Goal: Information Seeking & Learning: Learn about a topic

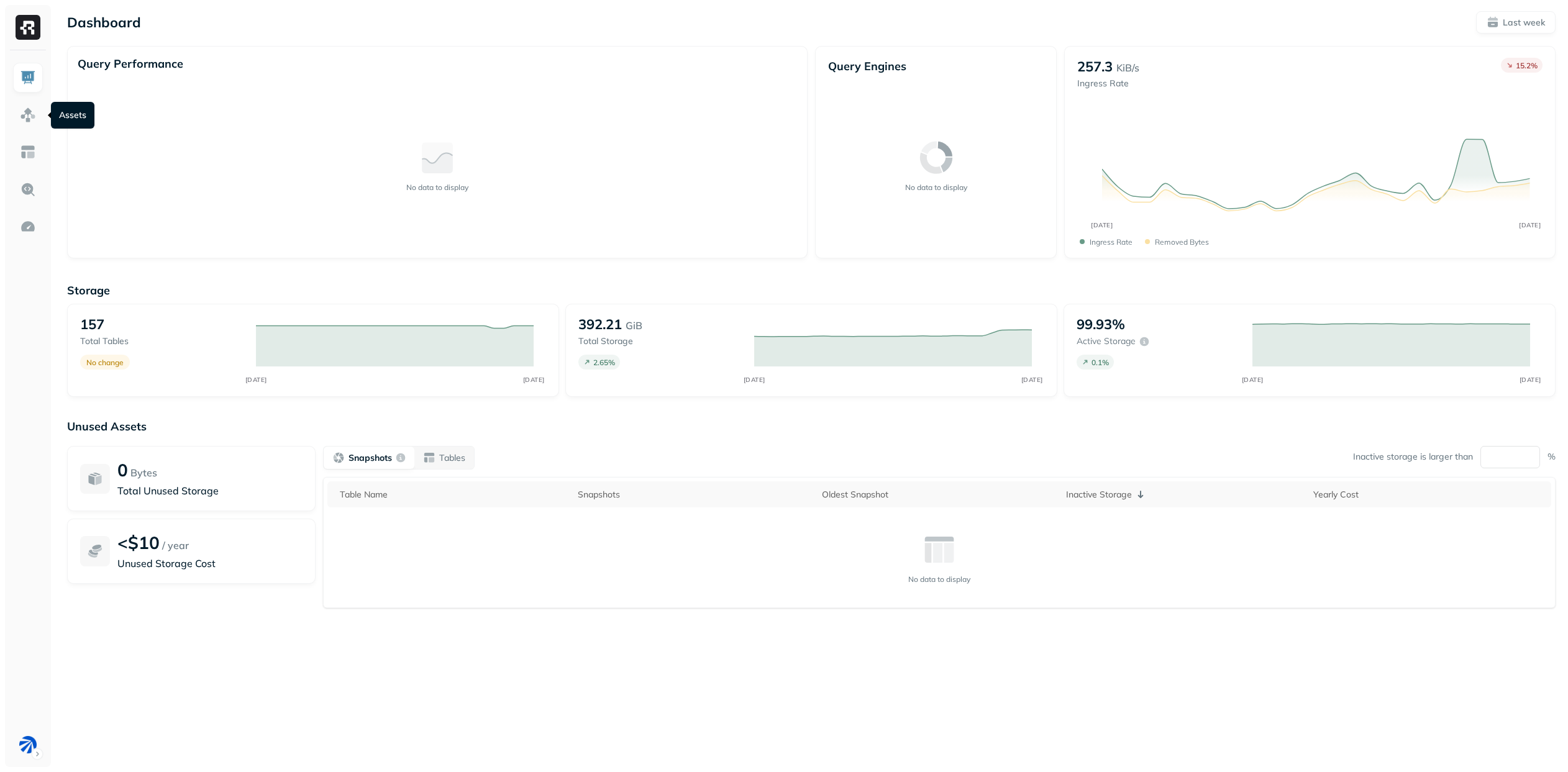
drag, startPoint x: 27, startPoint y: 114, endPoint x: 101, endPoint y: 173, distance: 94.6
click at [27, 114] on img at bounding box center [28, 114] width 16 height 16
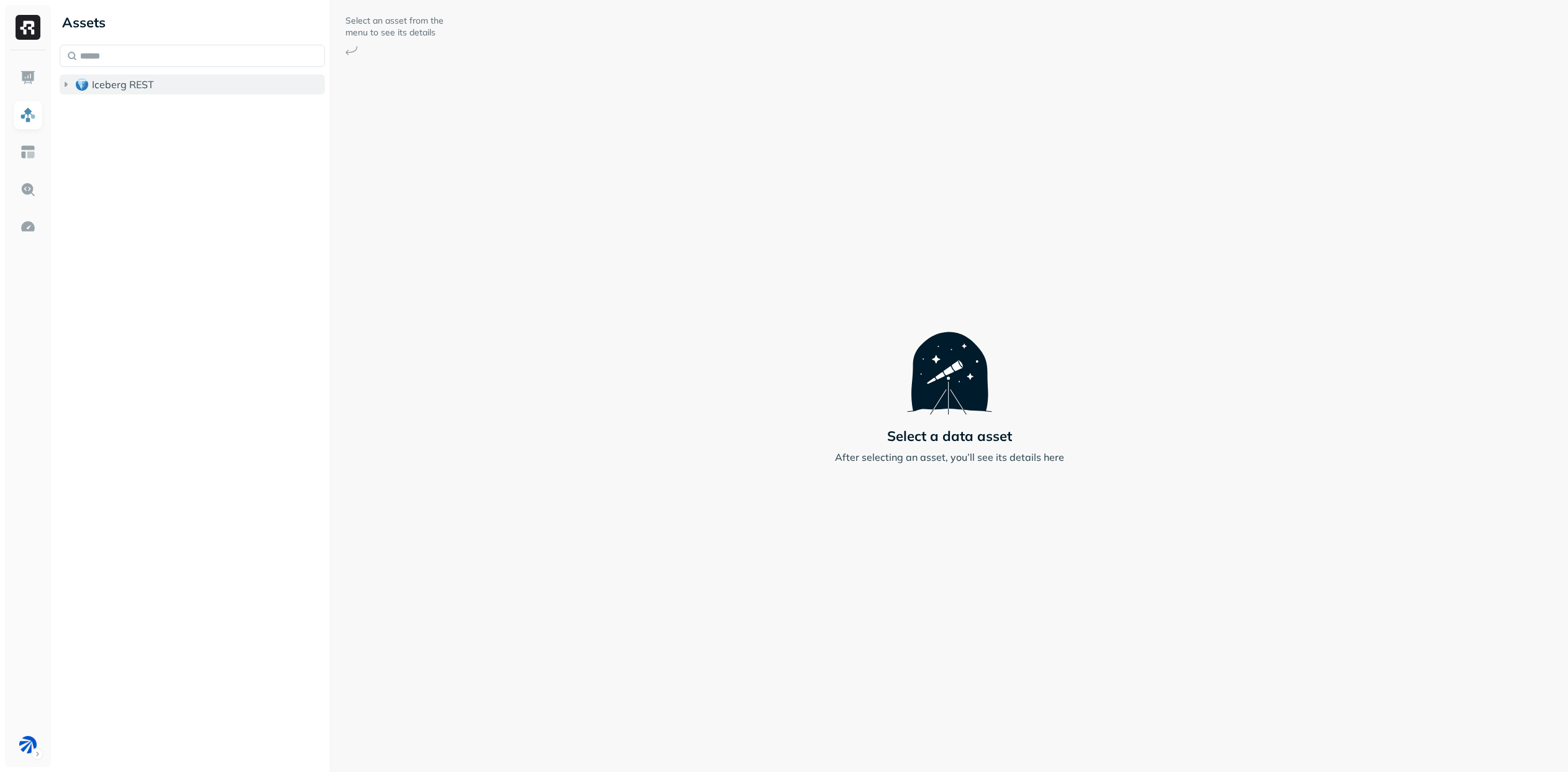
click at [115, 88] on span "Iceberg REST" at bounding box center [123, 84] width 62 height 13
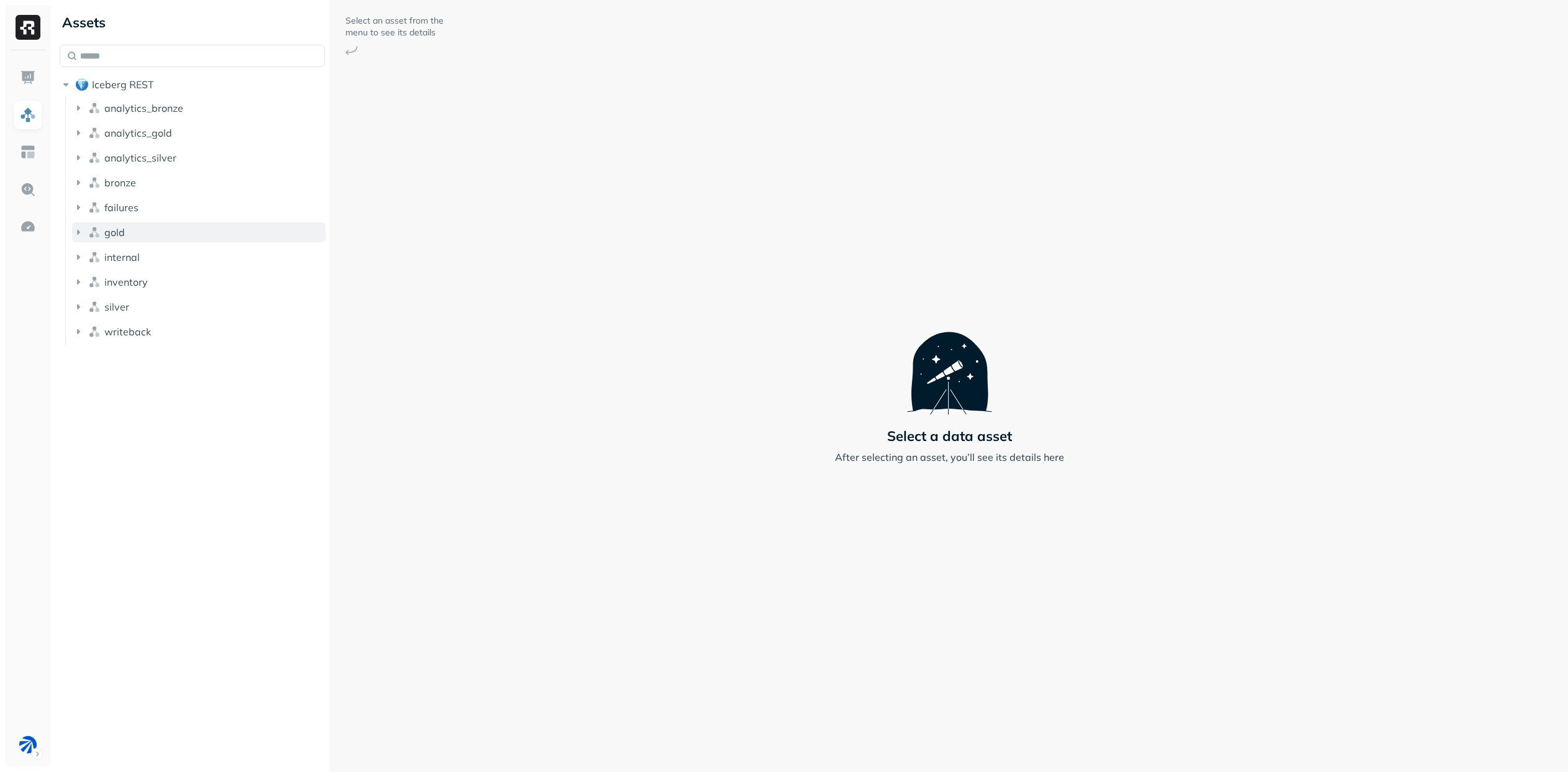
click at [134, 226] on button "gold" at bounding box center [199, 232] width 254 height 20
click at [128, 256] on span "Tables" at bounding box center [116, 256] width 31 height 13
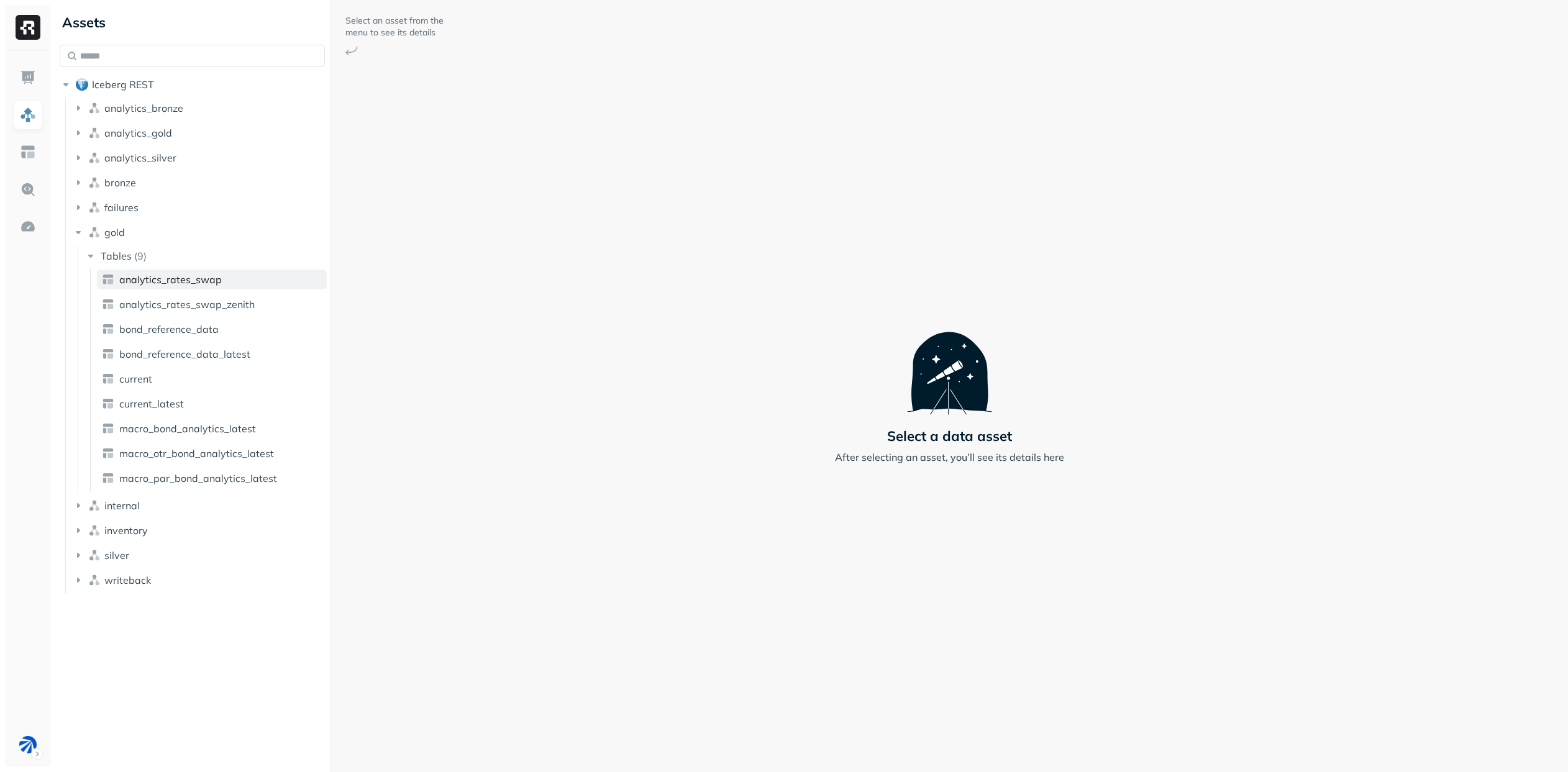
click at [182, 281] on span "analytics_rates_swap" at bounding box center [170, 280] width 103 height 13
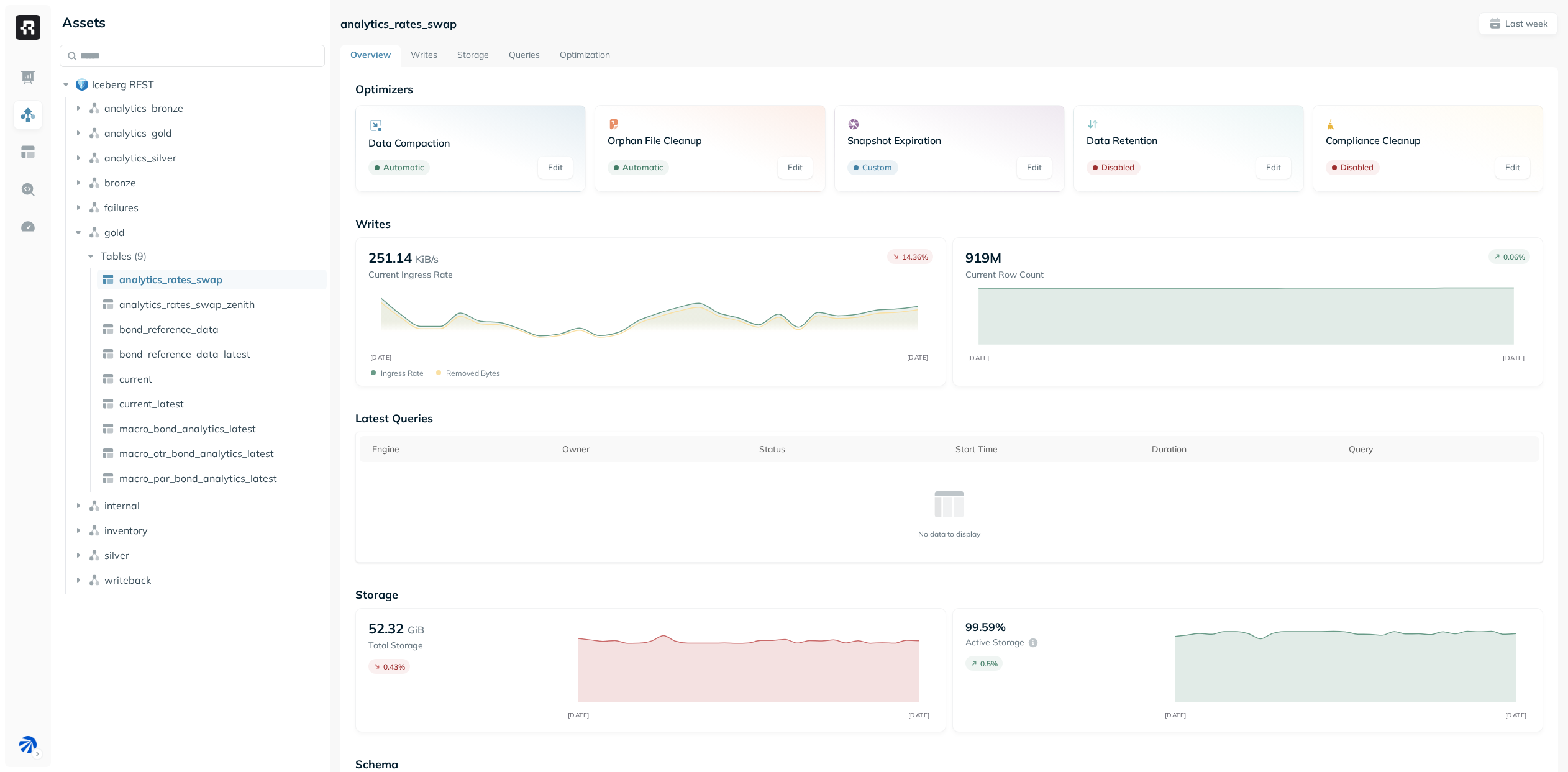
drag, startPoint x: 429, startPoint y: 52, endPoint x: 450, endPoint y: 53, distance: 21.0
click at [429, 52] on link "Writes" at bounding box center [424, 56] width 47 height 22
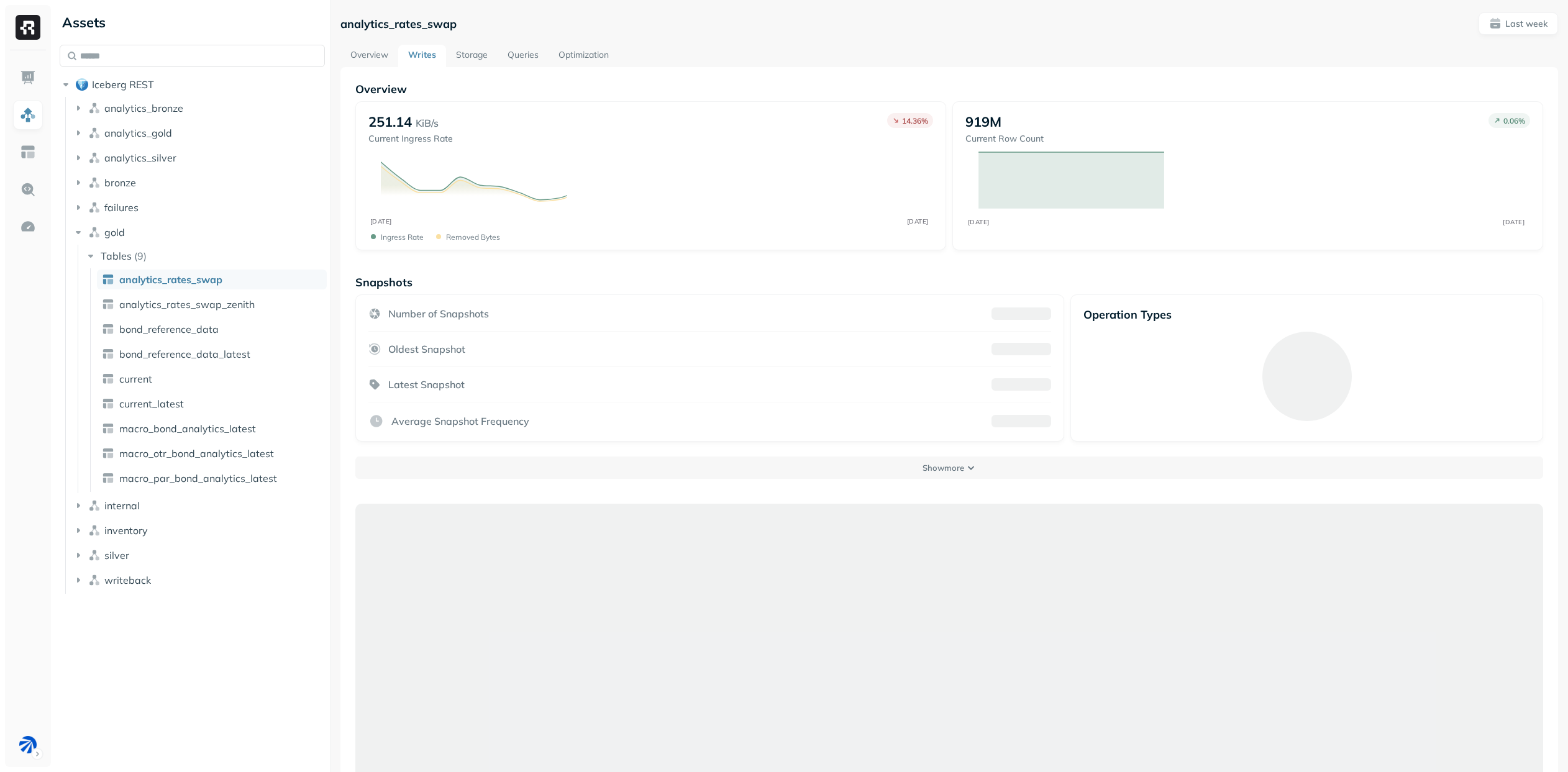
click at [472, 53] on link "Storage" at bounding box center [472, 56] width 52 height 22
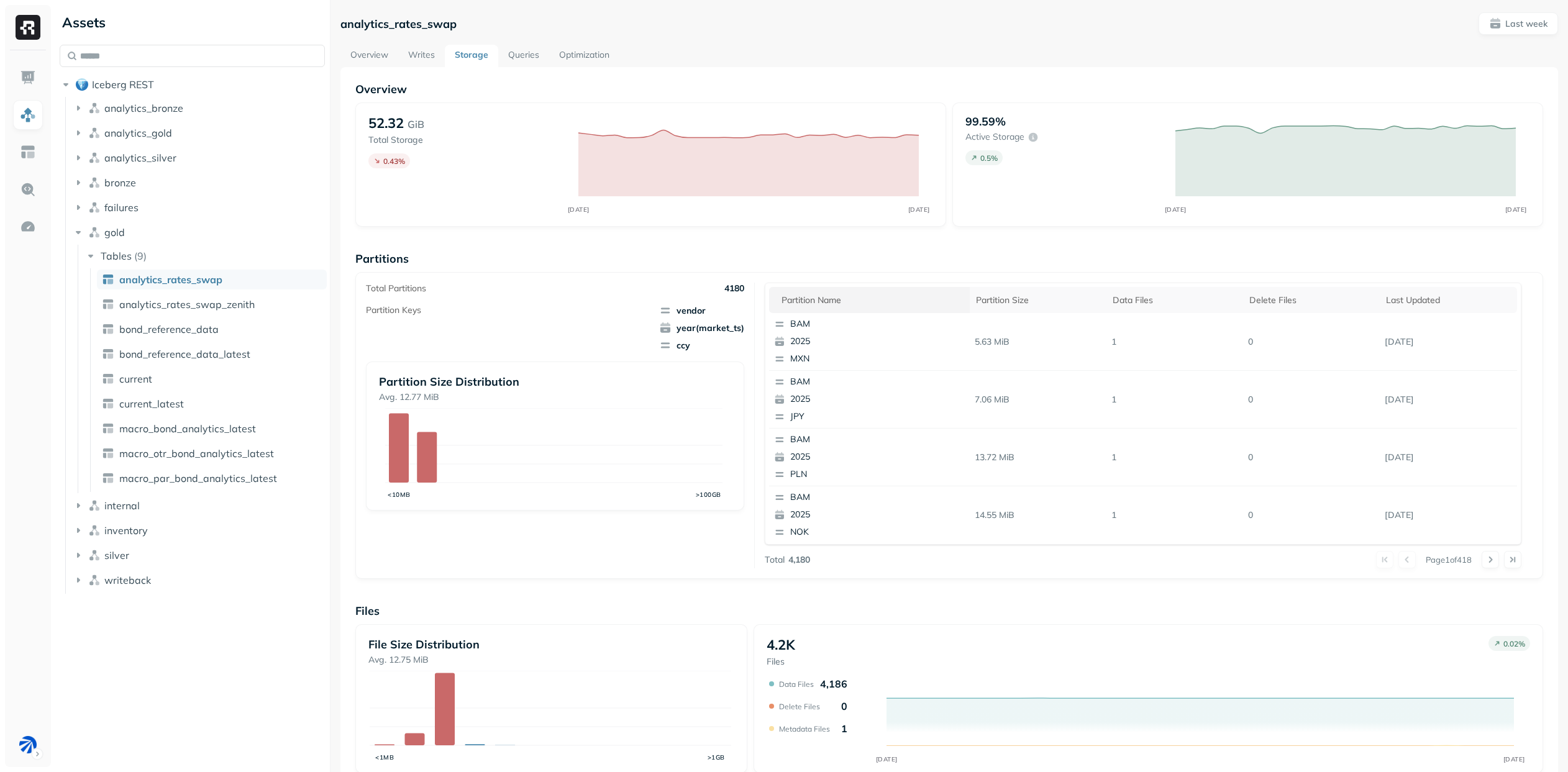
click at [841, 296] on div "Partition name" at bounding box center [872, 300] width 182 height 12
click at [875, 299] on div "Partition name" at bounding box center [872, 300] width 182 height 15
click at [681, 558] on div "Total Partitions 4180 Partition Keys vendor year(market_ts) ccy Partition Size …" at bounding box center [560, 425] width 389 height 285
click at [1303, 254] on p "Partitions" at bounding box center [949, 258] width 1188 height 14
click at [465, 169] on div "52.32 GiB Total Storage 0.43 %" at bounding box center [467, 144] width 197 height 60
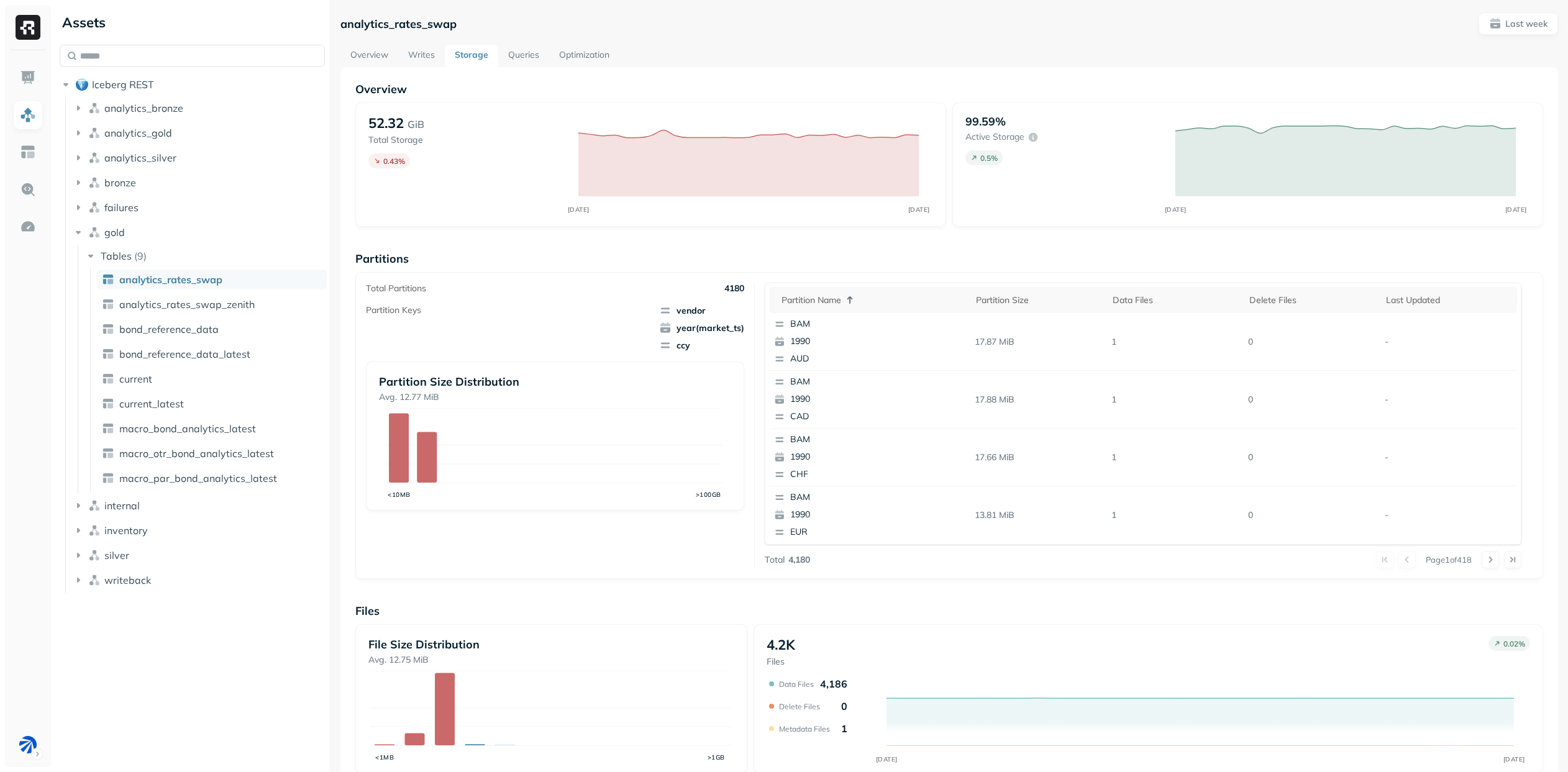
click at [518, 55] on link "Queries" at bounding box center [524, 56] width 51 height 22
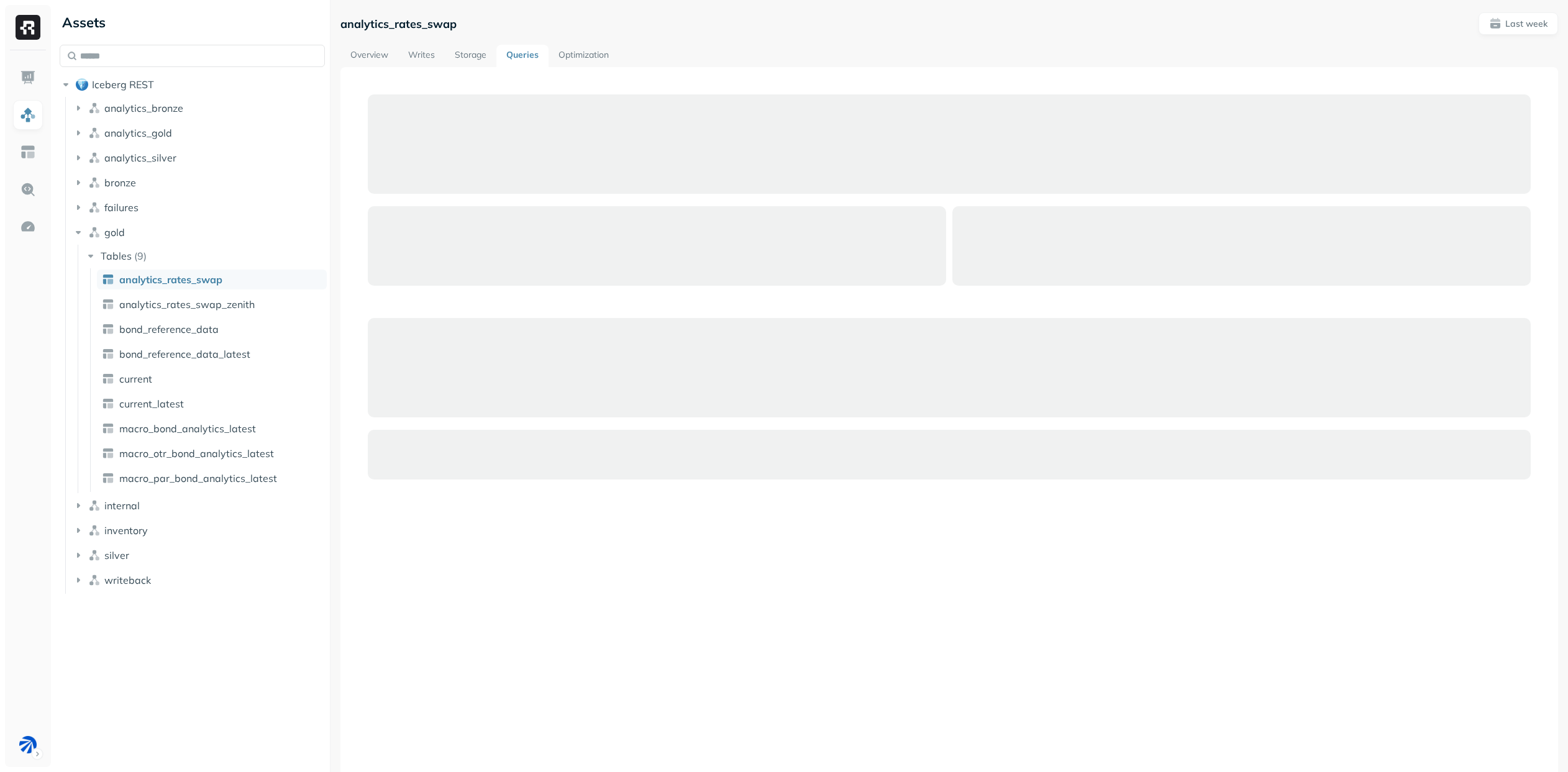
click at [596, 55] on link "Optimization" at bounding box center [584, 56] width 70 height 22
click at [419, 52] on link "Writes" at bounding box center [421, 56] width 47 height 22
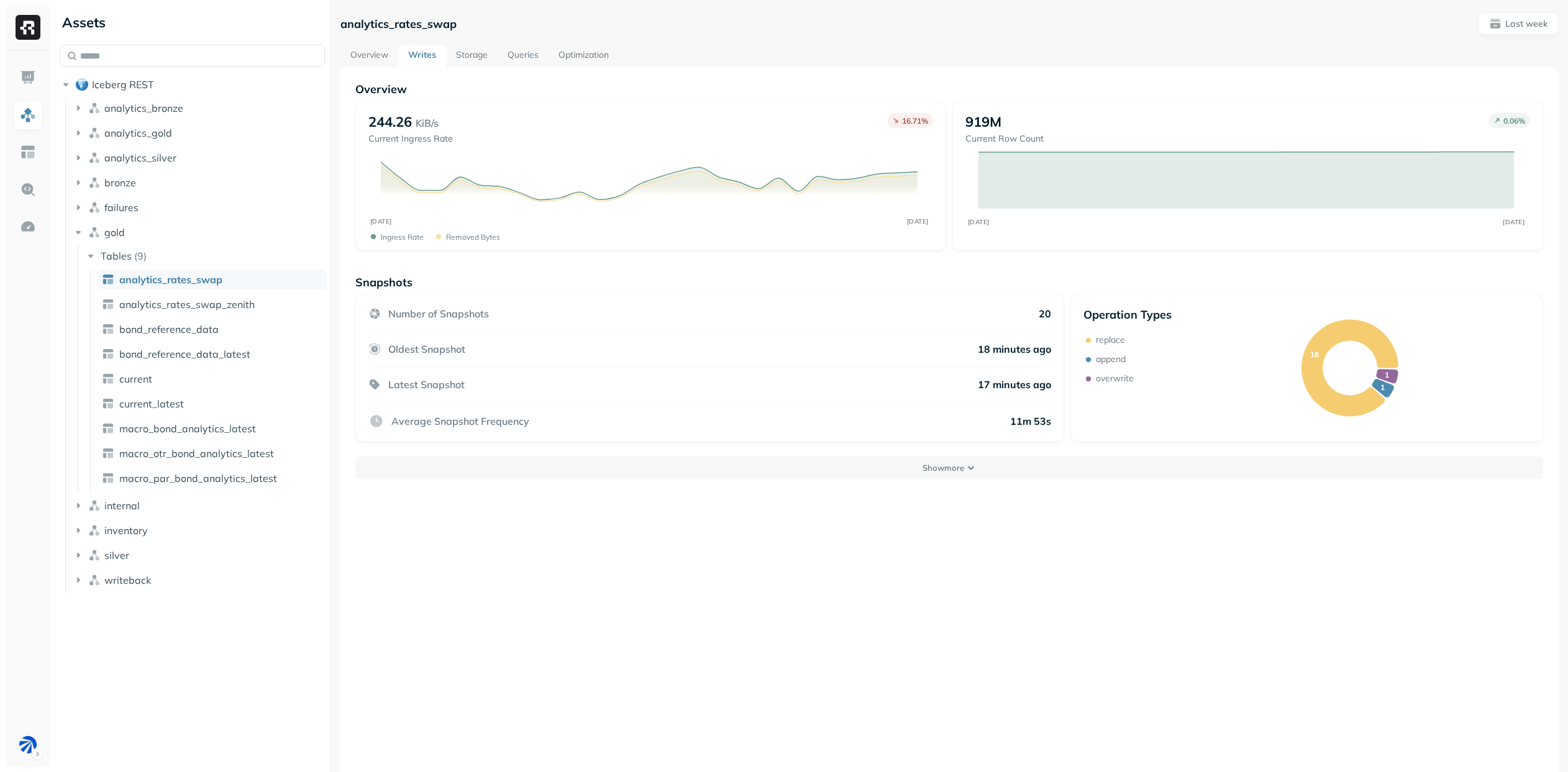
click at [366, 52] on link "Overview" at bounding box center [369, 56] width 58 height 22
